Goal: Navigation & Orientation: Find specific page/section

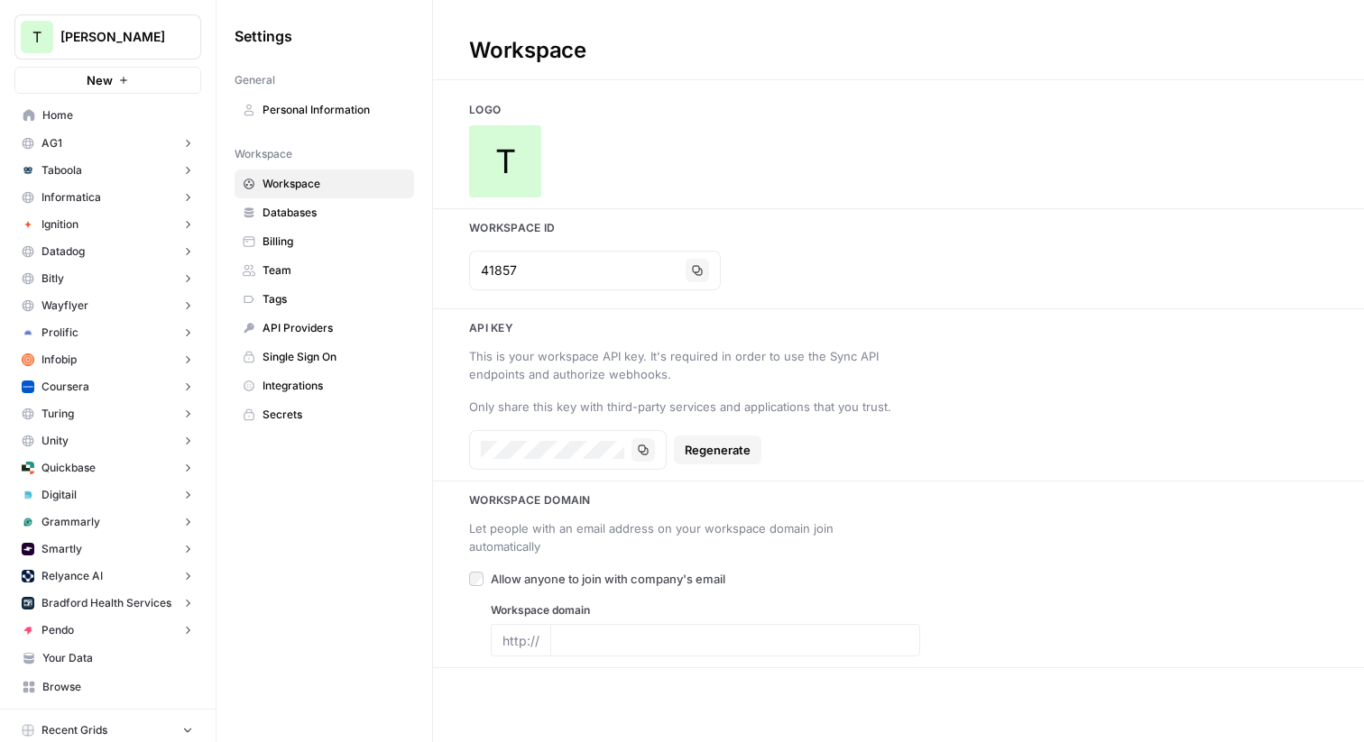
click at [75, 115] on span "Home" at bounding box center [117, 115] width 151 height 16
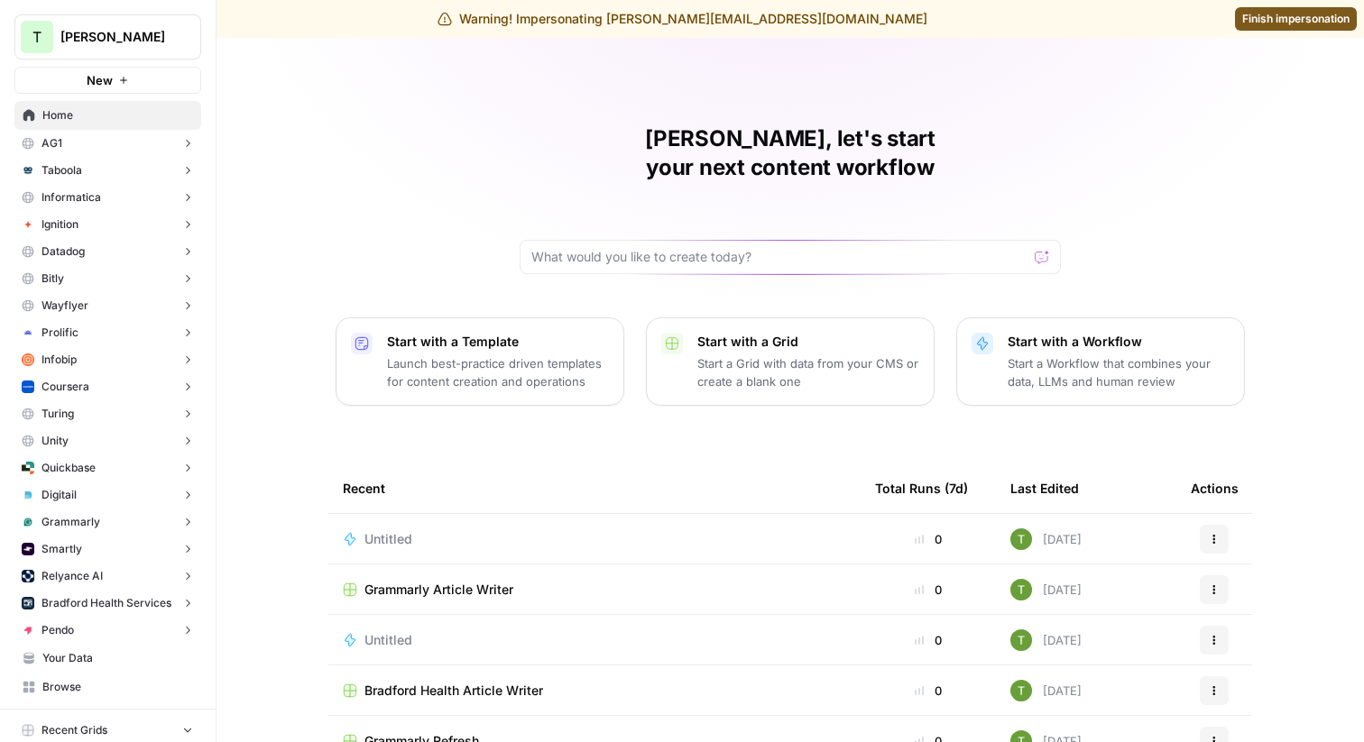
scroll to position [253, 0]
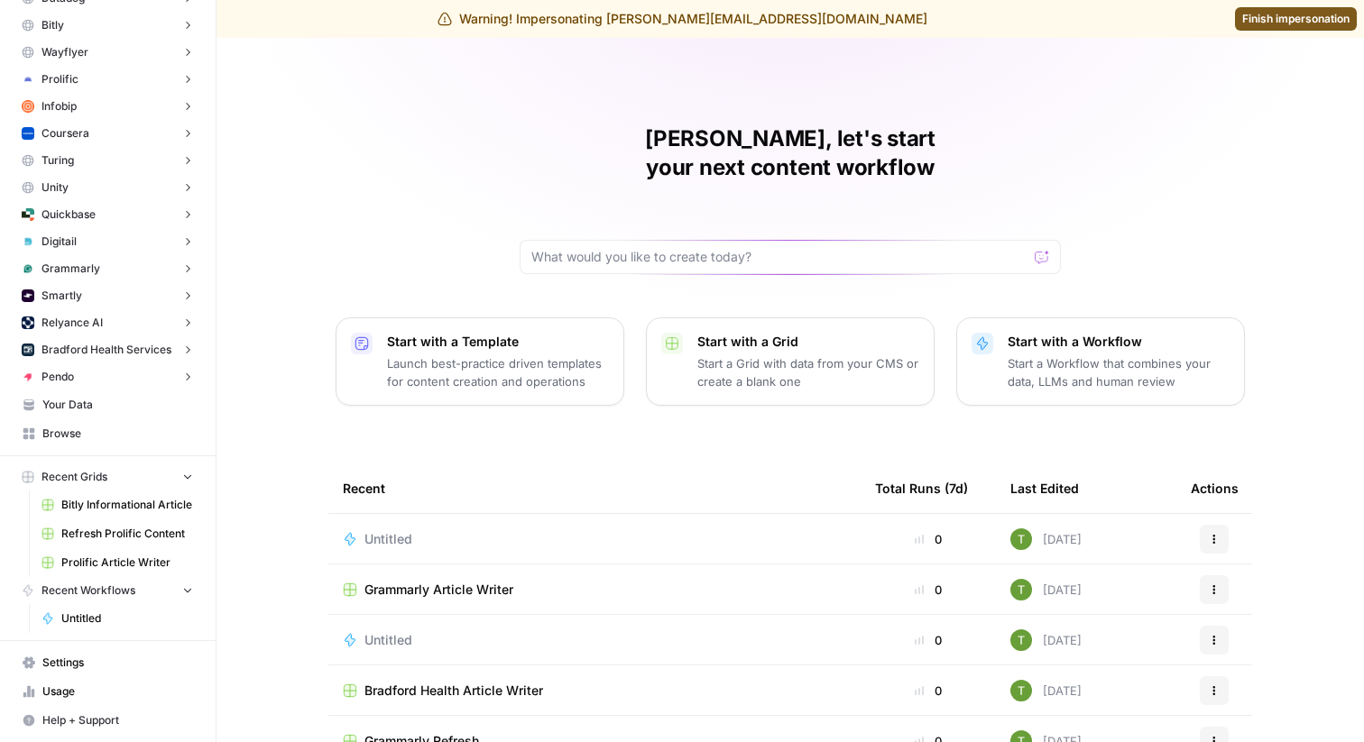
click at [49, 413] on link "Your Data" at bounding box center [107, 405] width 187 height 29
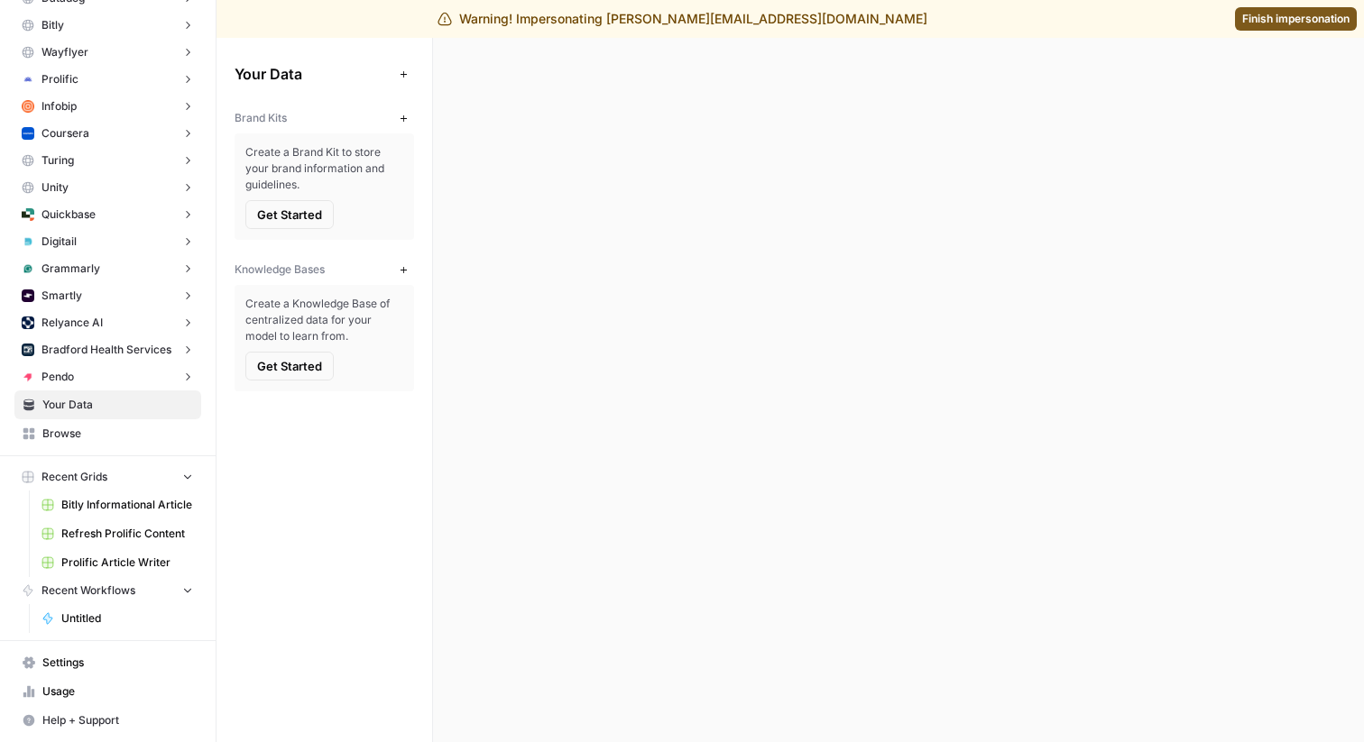
click at [1314, 26] on span "Finish impersonation" at bounding box center [1295, 19] width 107 height 16
